Goal: Register for event/course

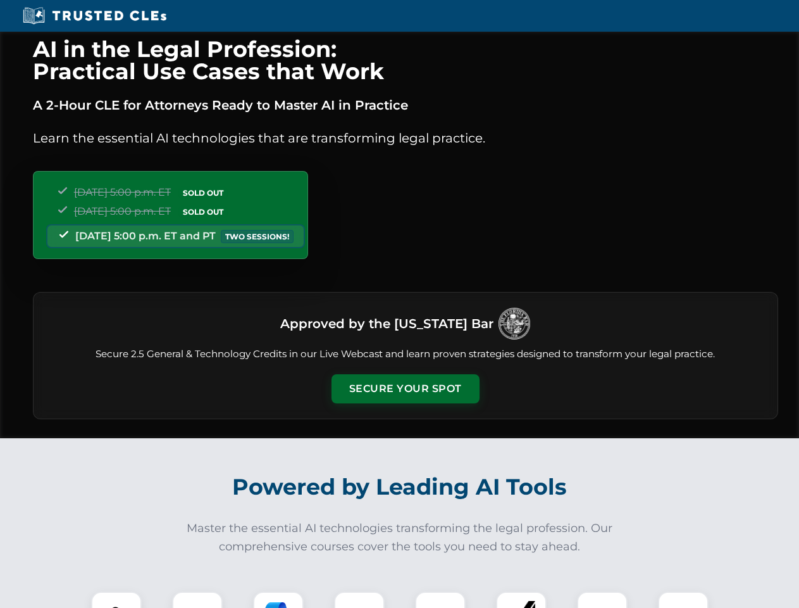
click at [405, 389] on button "Secure Your Spot" at bounding box center [406, 388] width 148 height 29
click at [116, 599] on img at bounding box center [116, 616] width 37 height 37
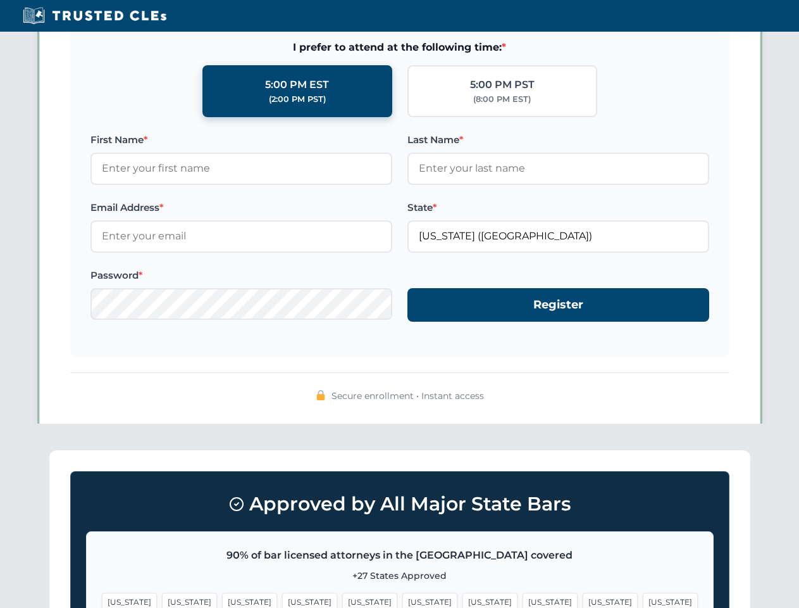
click at [463, 599] on span "[US_STATE]" at bounding box center [490, 601] width 55 height 18
click at [583, 599] on span "[US_STATE]" at bounding box center [610, 601] width 55 height 18
